Goal: Information Seeking & Learning: Learn about a topic

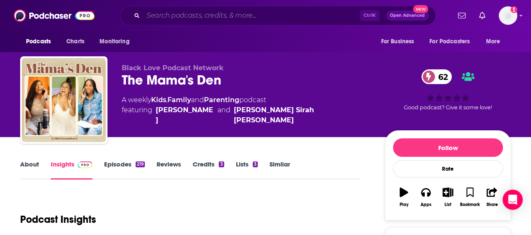
click at [203, 13] on input "Search podcasts, credits, & more..." at bounding box center [251, 15] width 217 height 13
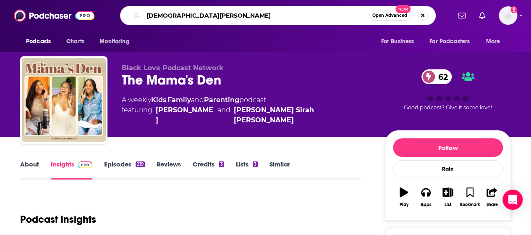
type input "[DEMOGRAPHIC_DATA][PERSON_NAME]"
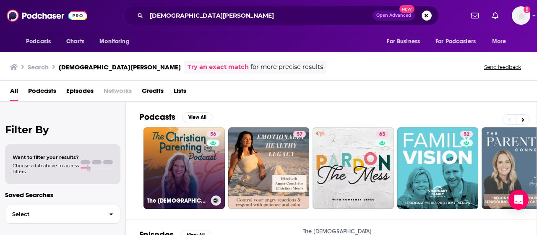
click at [177, 159] on link "56 The [DEMOGRAPHIC_DATA] Parenting Podcast - Motherhood, Teaching kids about […" at bounding box center [184, 167] width 81 height 81
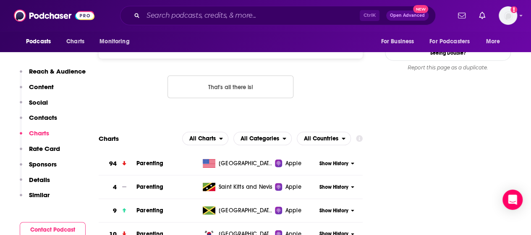
scroll to position [832, 0]
click at [222, 17] on input "Search podcasts, credits, & more..." at bounding box center [251, 15] width 217 height 13
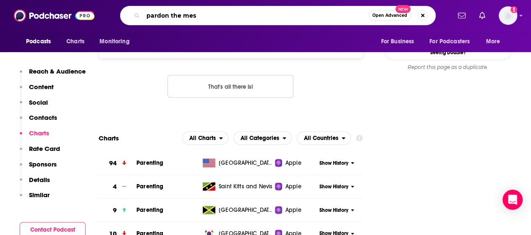
type input "pardon the mess"
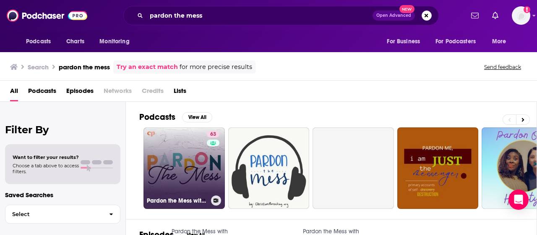
click at [178, 185] on link "63 Pardon the Mess with [PERSON_NAME][DEMOGRAPHIC_DATA] Motherhood, [DEMOGRAPHI…" at bounding box center [184, 167] width 81 height 81
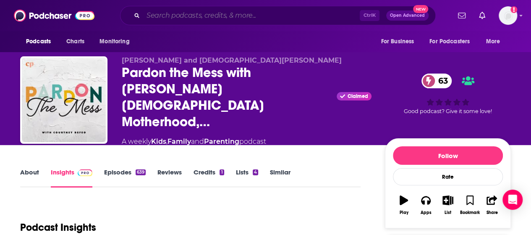
click at [208, 15] on input "Search podcasts, credits, & more..." at bounding box center [251, 15] width 217 height 13
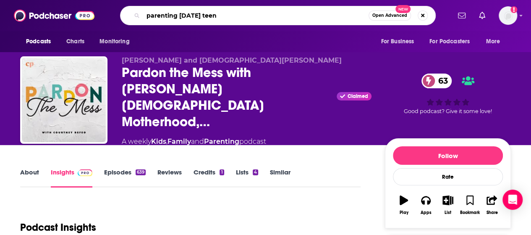
type input "parenting [DATE] teens"
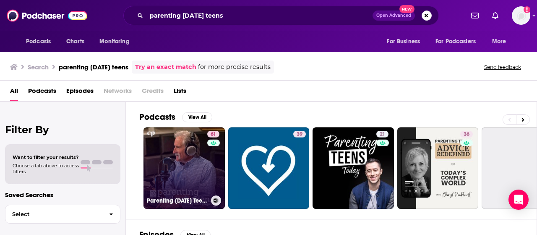
click at [165, 159] on link "61 Parenting [DATE] Teens" at bounding box center [184, 167] width 81 height 81
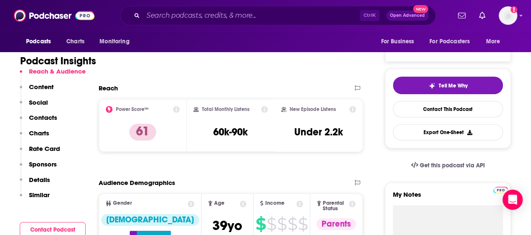
scroll to position [159, 0]
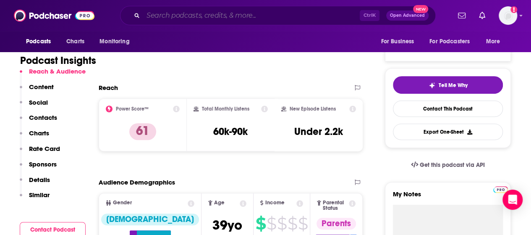
click at [202, 16] on input "Search podcasts, credits, & more..." at bounding box center [251, 15] width 217 height 13
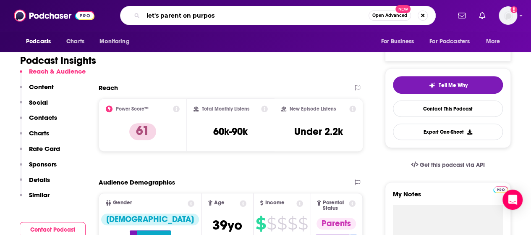
type input "let's parent on purpose"
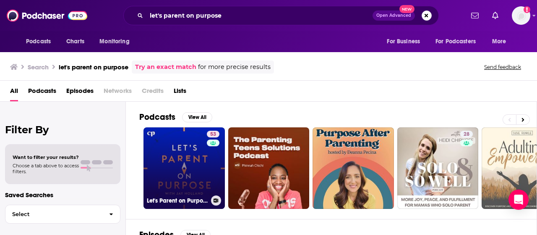
click at [154, 162] on link "53 Let's Parent on Purpose: [DEMOGRAPHIC_DATA] Marriage, Parenting, and Discipl…" at bounding box center [184, 167] width 81 height 81
